Goal: Navigation & Orientation: Find specific page/section

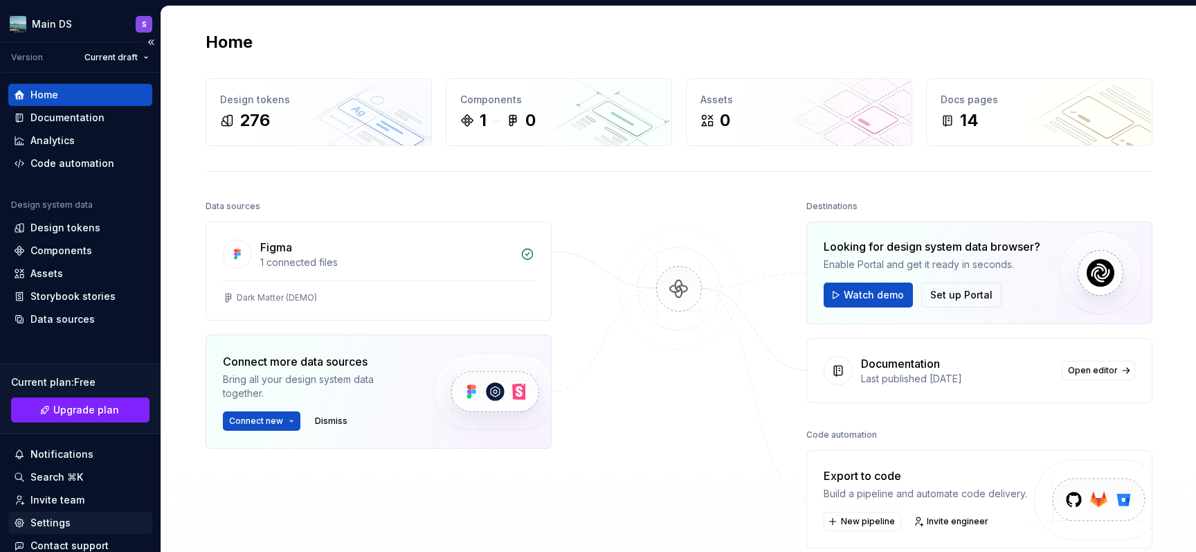
click at [127, 513] on div "Settings" at bounding box center [80, 523] width 133 height 14
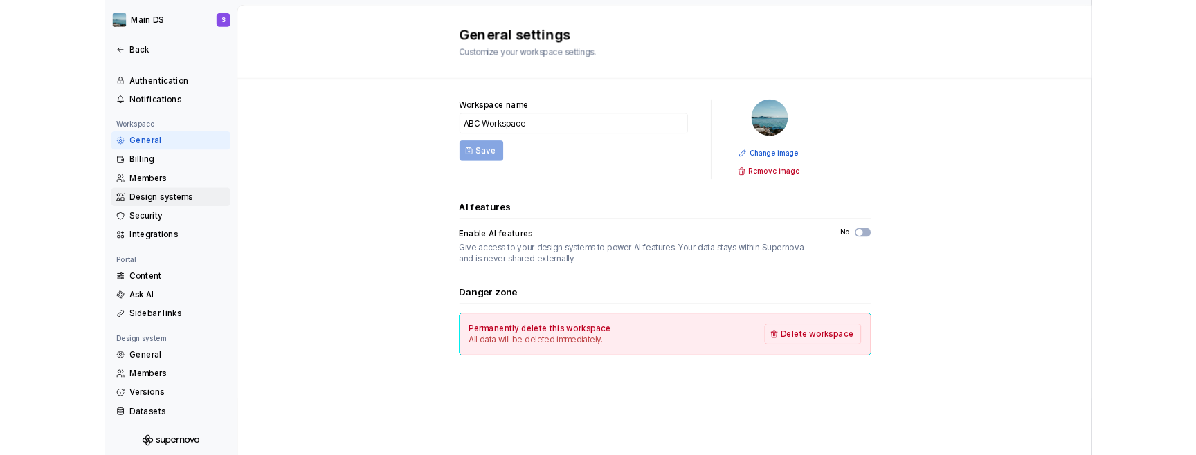
scroll to position [58, 0]
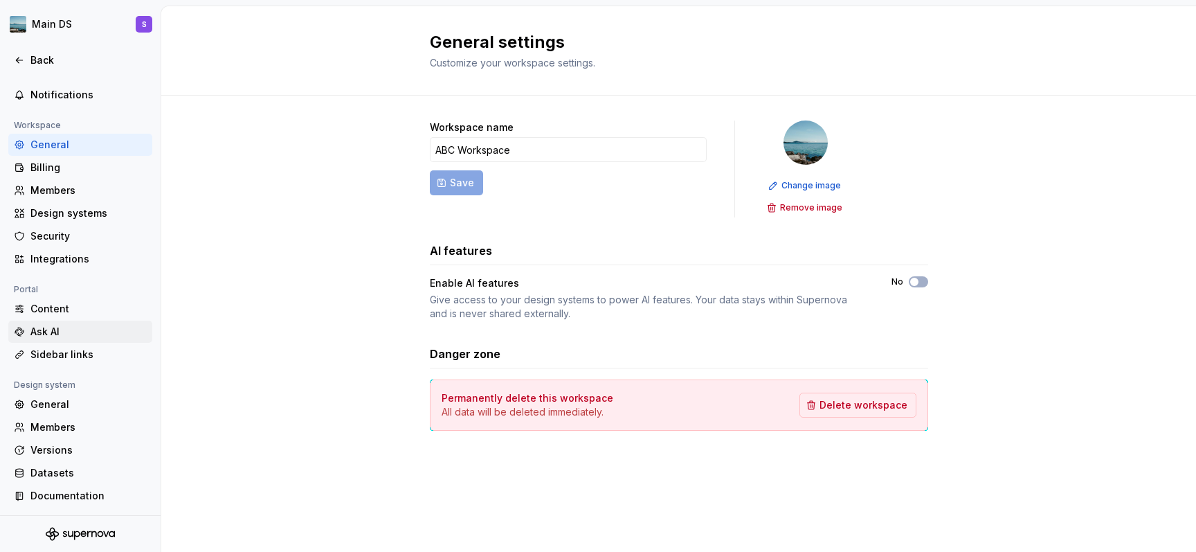
click at [92, 331] on div "Ask AI" at bounding box center [88, 332] width 116 height 14
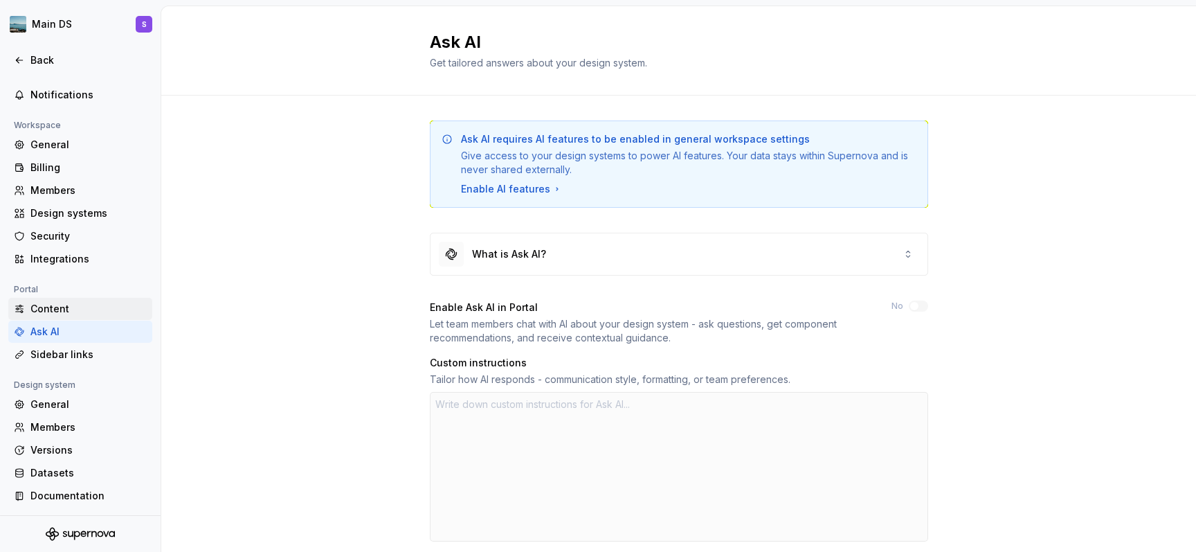
click at [83, 304] on div "Content" at bounding box center [88, 309] width 116 height 14
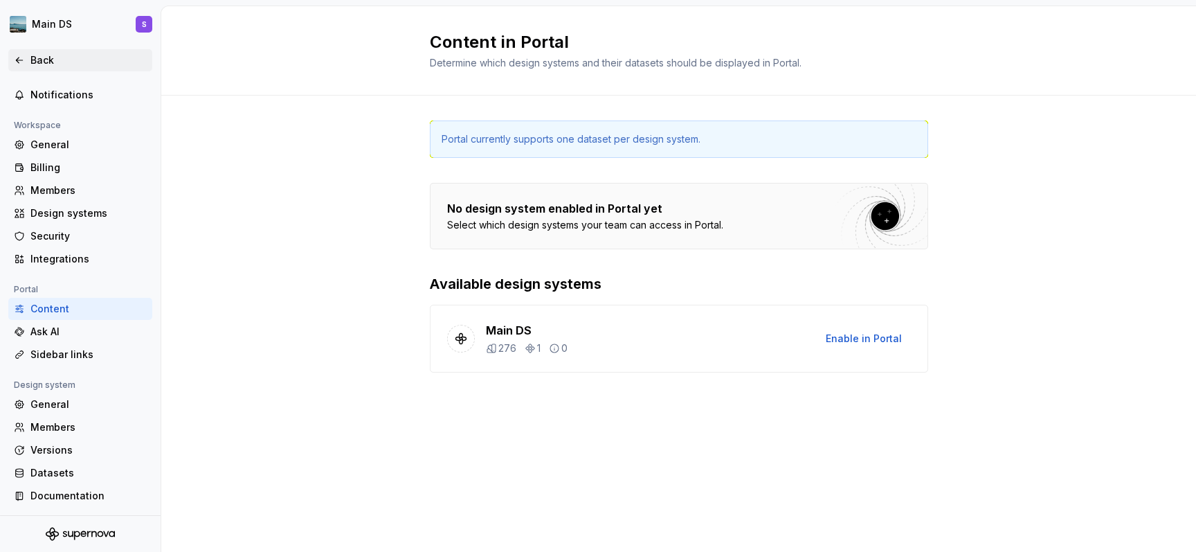
click at [86, 65] on div "Back" at bounding box center [88, 60] width 116 height 14
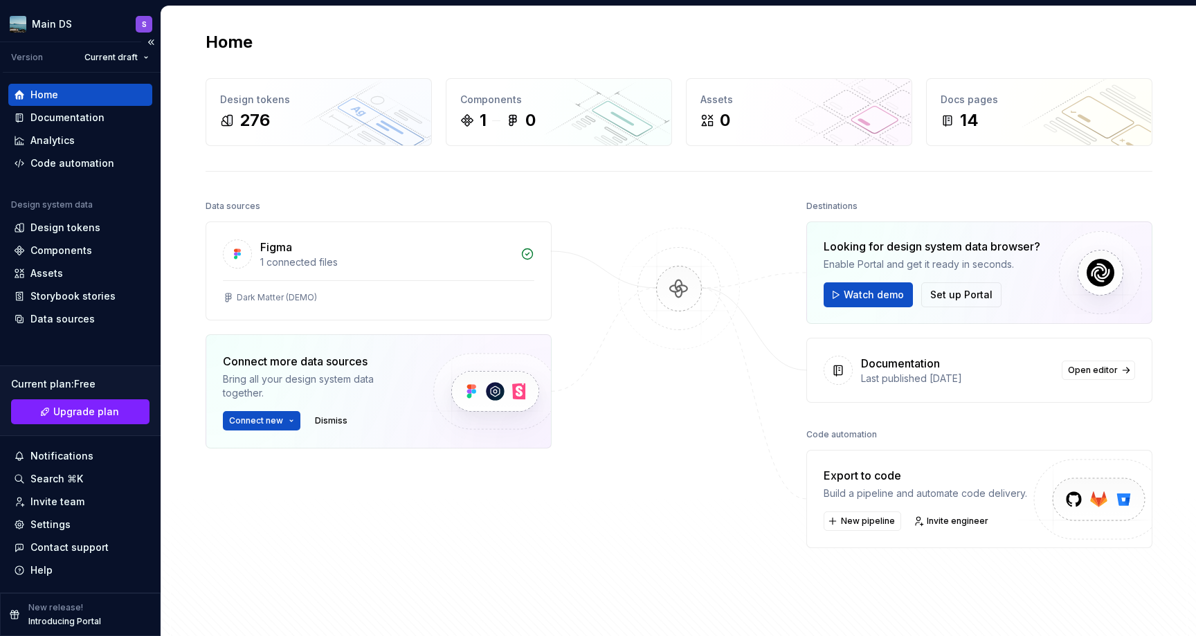
click at [93, 513] on div "New release! Introducing Portal" at bounding box center [64, 614] width 73 height 25
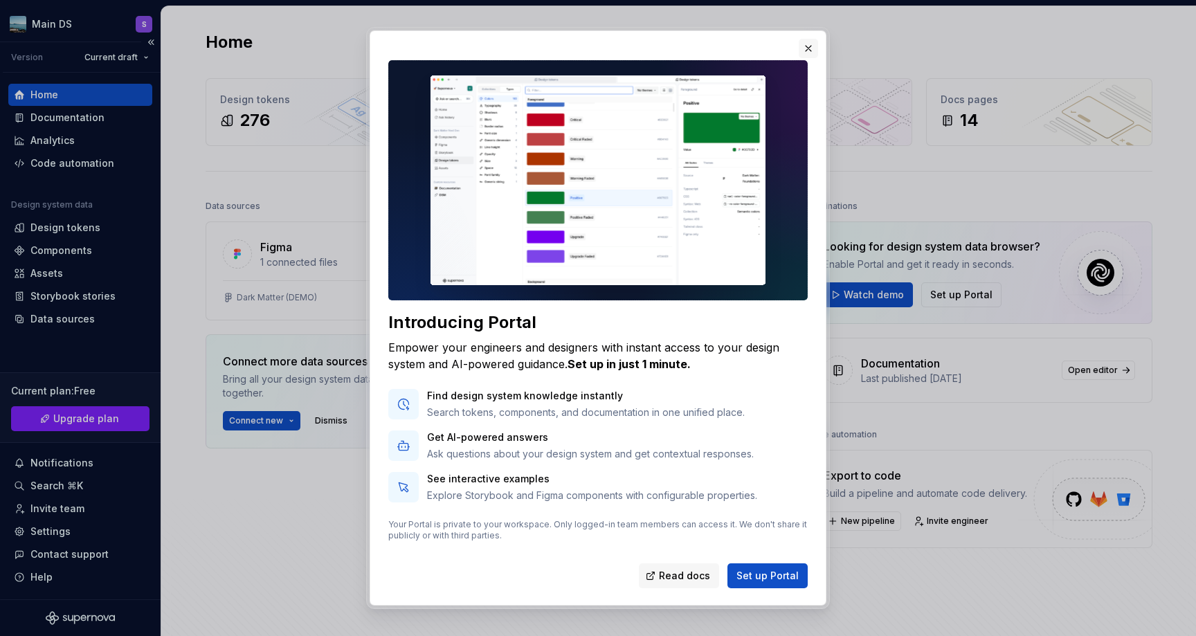
click at [808, 56] on button "button" at bounding box center [808, 48] width 19 height 19
